Goal: Navigation & Orientation: Find specific page/section

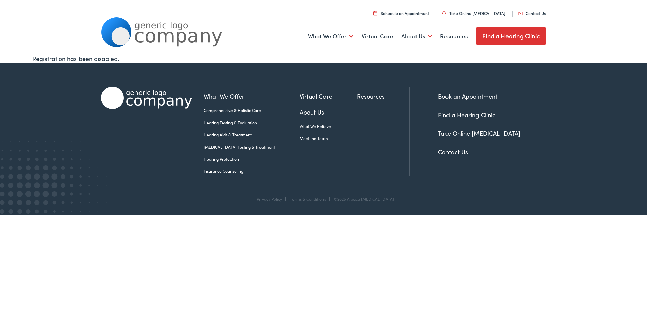
click at [144, 36] on img at bounding box center [161, 32] width 121 height 30
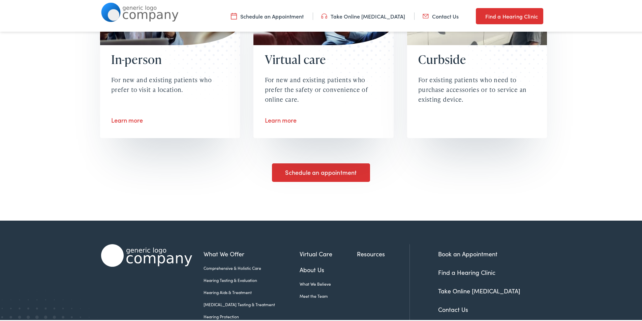
scroll to position [1242, 0]
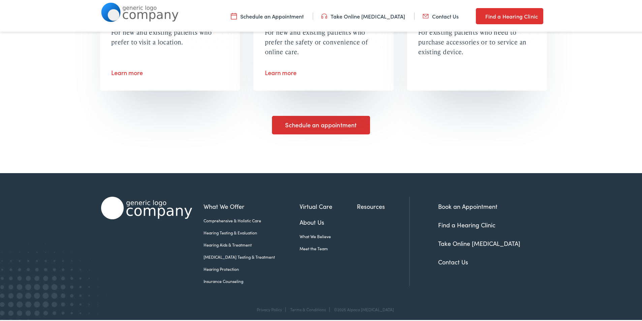
click at [454, 258] on link "Contact Us" at bounding box center [453, 261] width 30 height 8
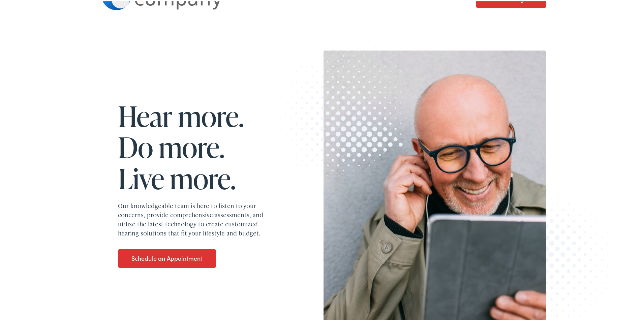
scroll to position [0, 0]
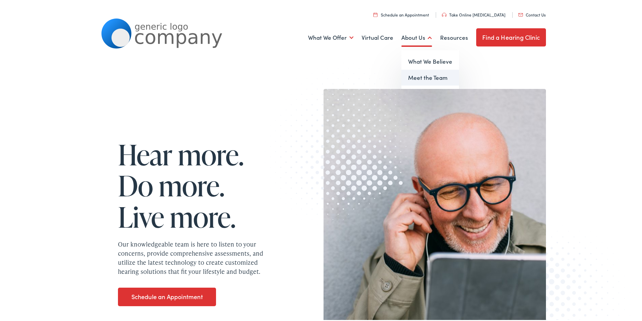
click at [429, 75] on link "Meet the Team" at bounding box center [431, 76] width 58 height 16
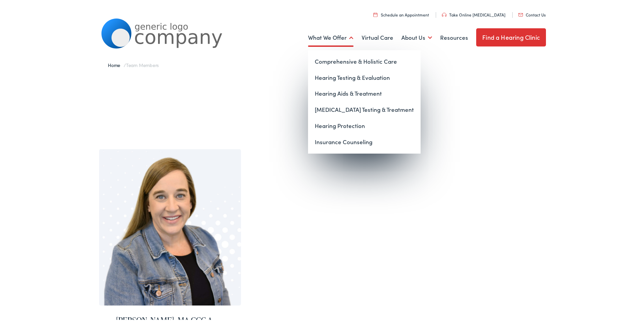
click at [331, 40] on link "What We Offer" at bounding box center [331, 36] width 46 height 25
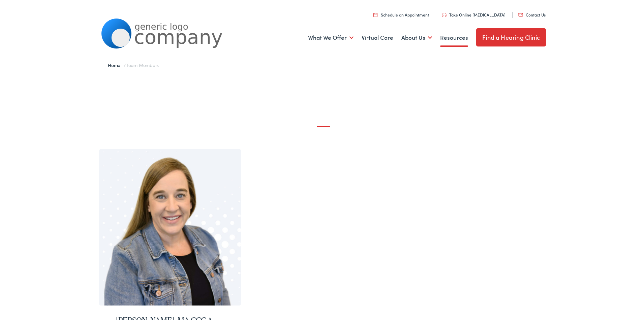
click at [441, 37] on link "Resources" at bounding box center [454, 36] width 28 height 25
